Goal: Task Accomplishment & Management: Manage account settings

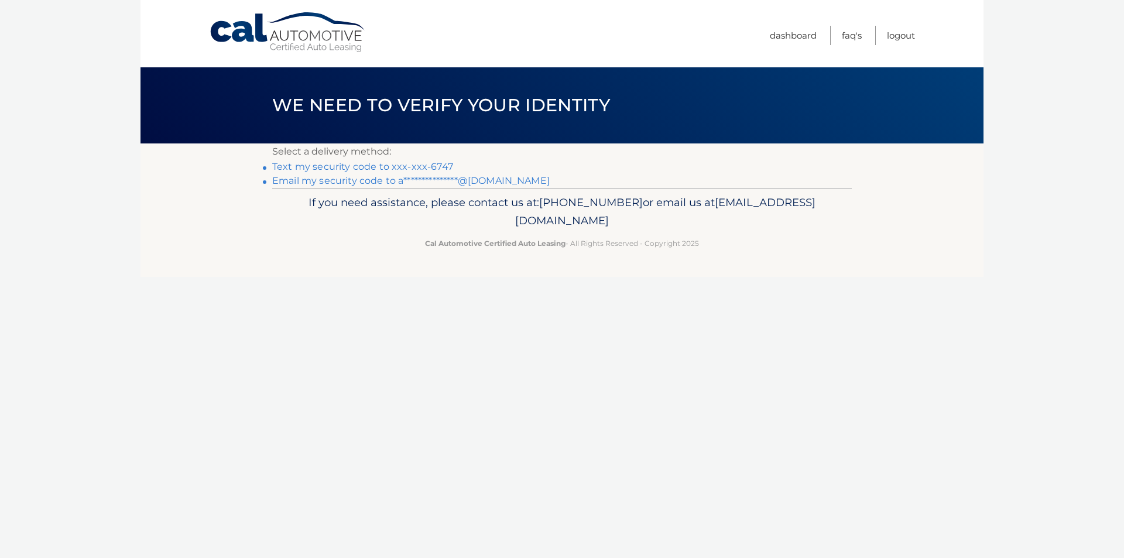
click at [505, 184] on link "**********" at bounding box center [411, 180] width 278 height 11
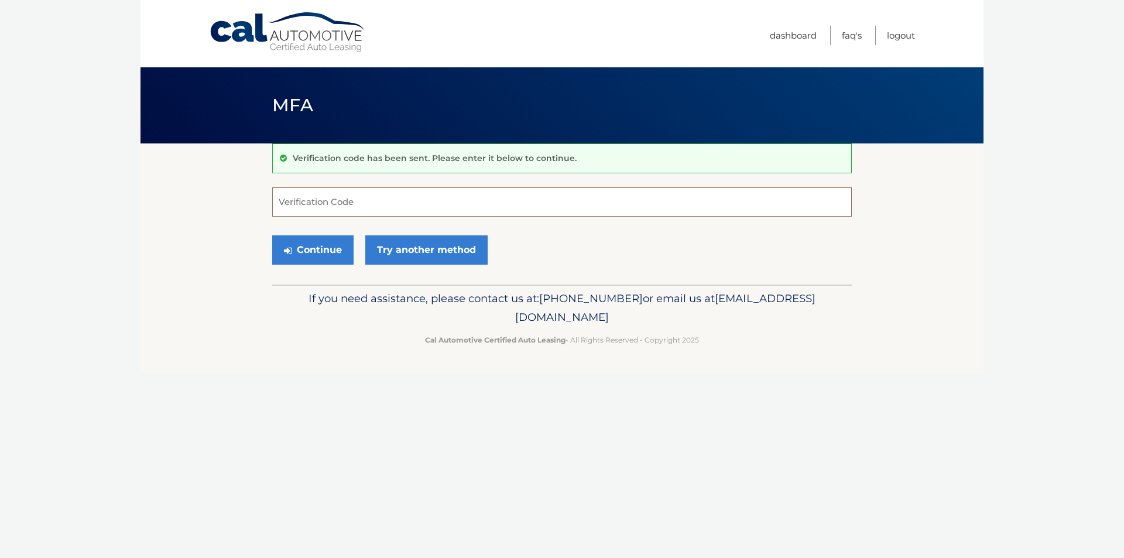
click at [384, 210] on input "Verification Code" at bounding box center [562, 201] width 580 height 29
type input "561804"
click at [341, 257] on button "Continue" at bounding box center [312, 249] width 81 height 29
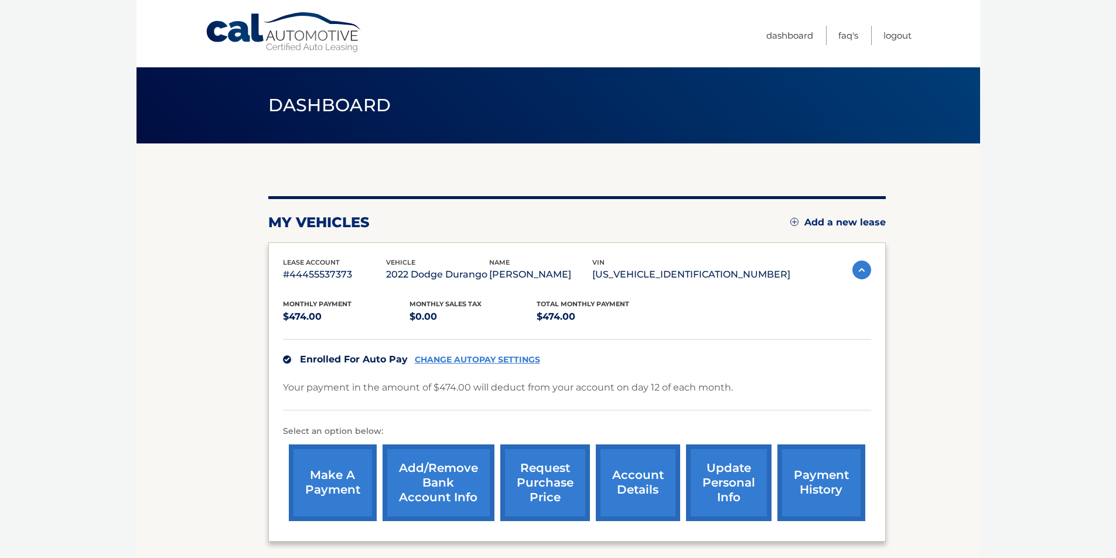
click at [550, 500] on link "request purchase price" at bounding box center [545, 483] width 90 height 77
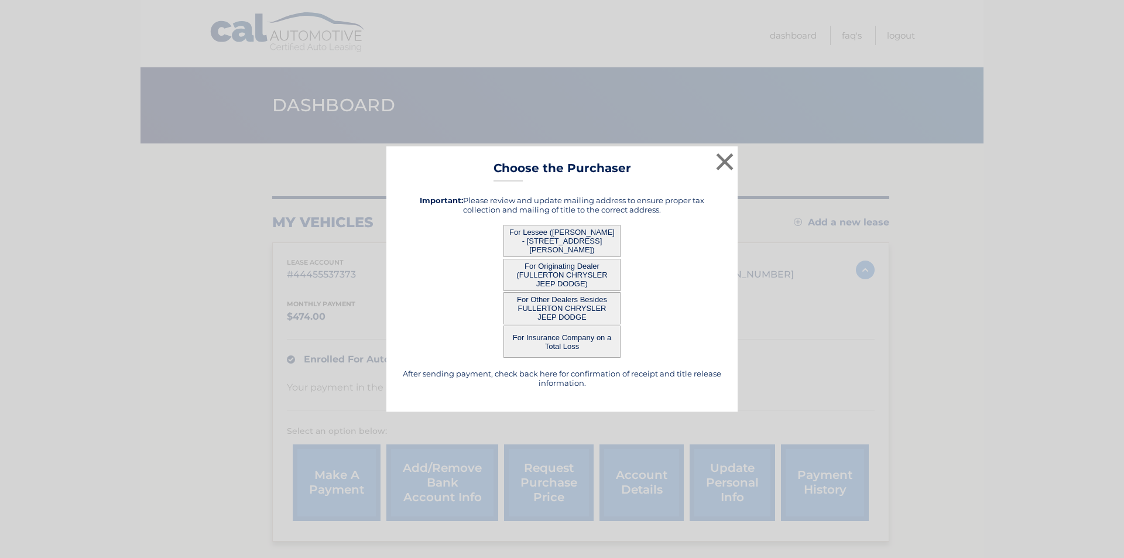
click at [601, 309] on button "For Other Dealers Besides FULLERTON CHRYSLER JEEP DODGE" at bounding box center [562, 308] width 117 height 32
click at [565, 307] on button "For Other Dealers Besides FULLERTON CHRYSLER JEEP DODGE" at bounding box center [562, 308] width 117 height 32
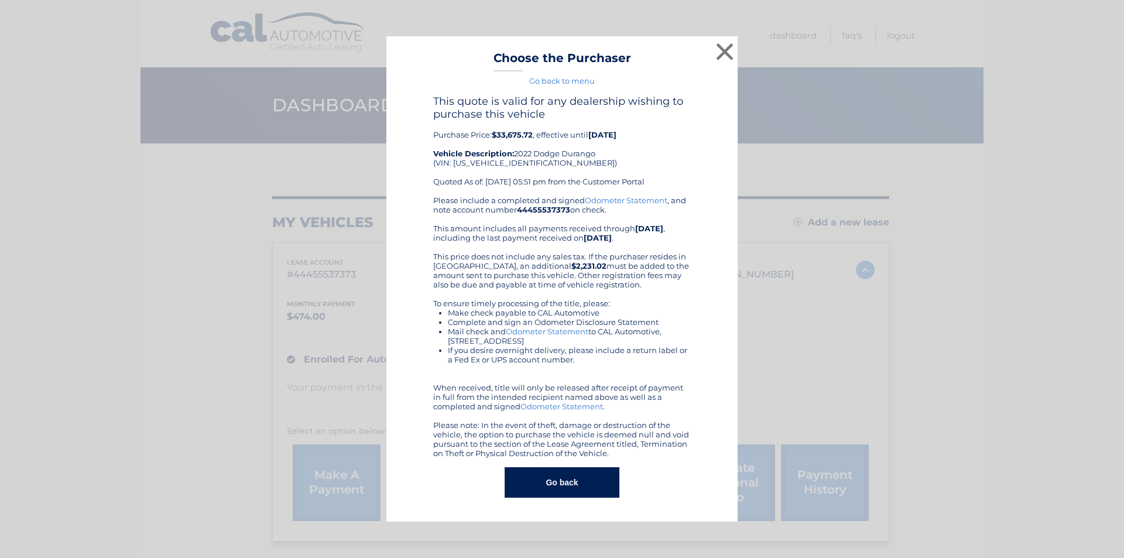
click at [640, 203] on link "Odometer Statement" at bounding box center [626, 200] width 83 height 9
click at [571, 487] on button "Go back" at bounding box center [562, 482] width 114 height 30
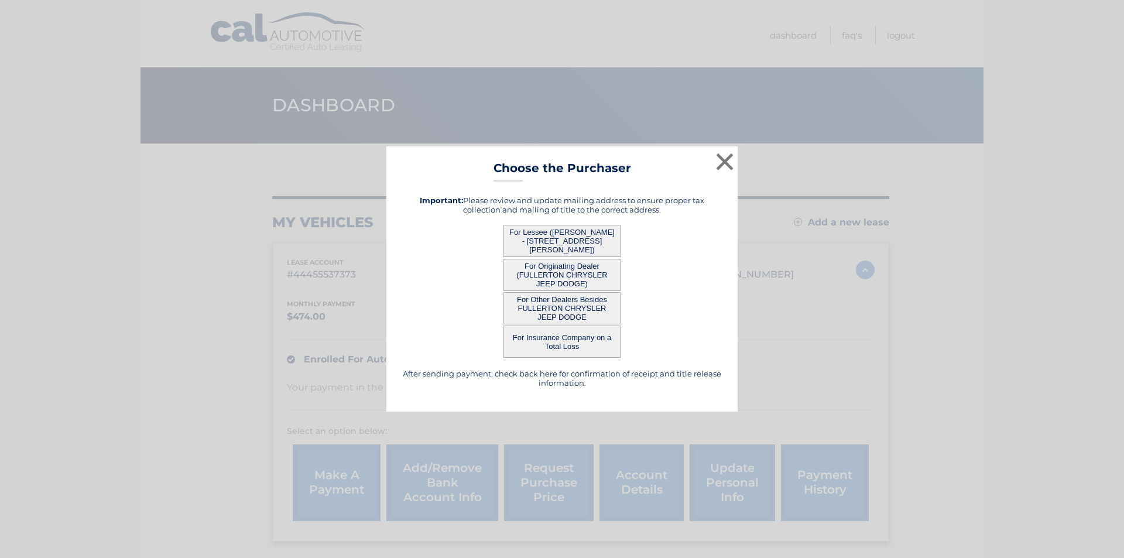
click at [592, 243] on button "For Lessee (MARTHA ALVARADO - 18 KOEHLER DR, , SOUTH BOUND BROOK, NJ 08880)" at bounding box center [562, 241] width 117 height 32
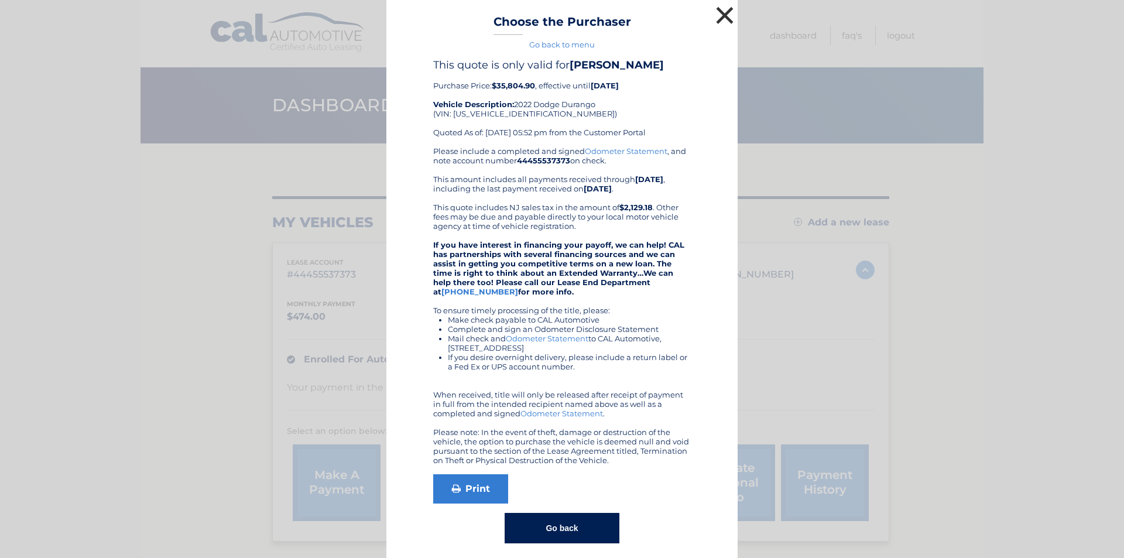
click at [720, 21] on button "×" at bounding box center [724, 15] width 23 height 23
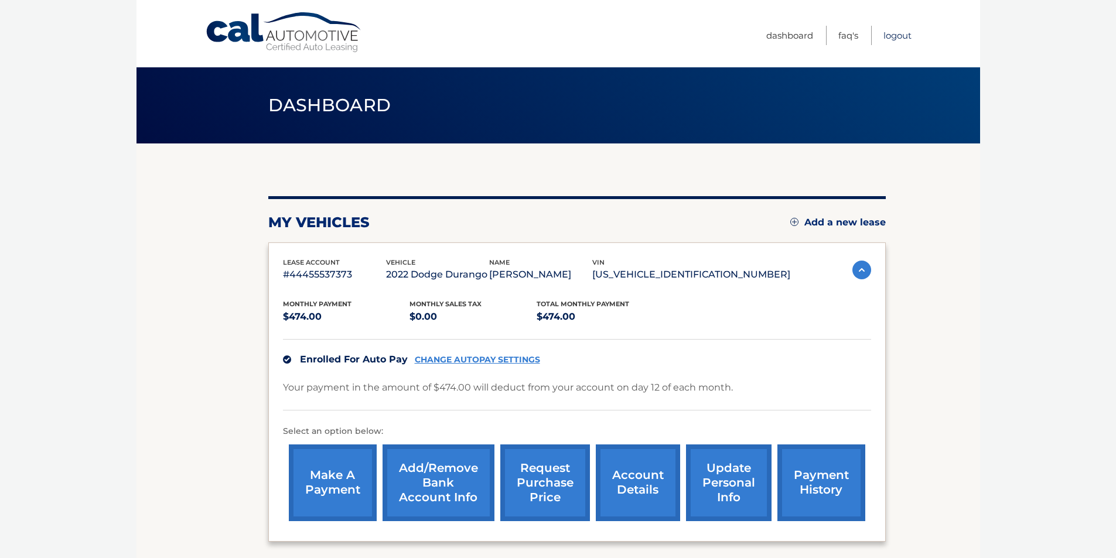
click at [900, 42] on link "Logout" at bounding box center [897, 35] width 28 height 19
